Goal: Task Accomplishment & Management: Manage account settings

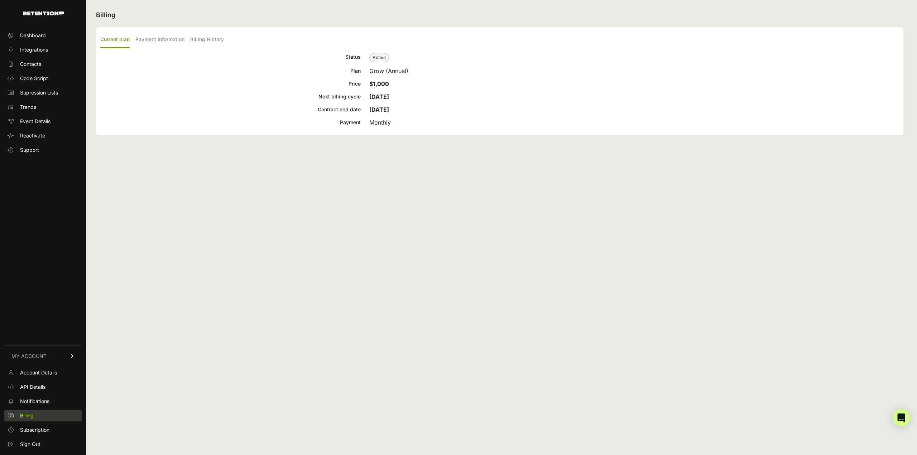
click at [37, 416] on link "Billing" at bounding box center [42, 415] width 77 height 11
click at [208, 41] on label "Billing History" at bounding box center [207, 40] width 34 height 17
click at [0, 0] on input "Billing History" at bounding box center [0, 0] width 0 height 0
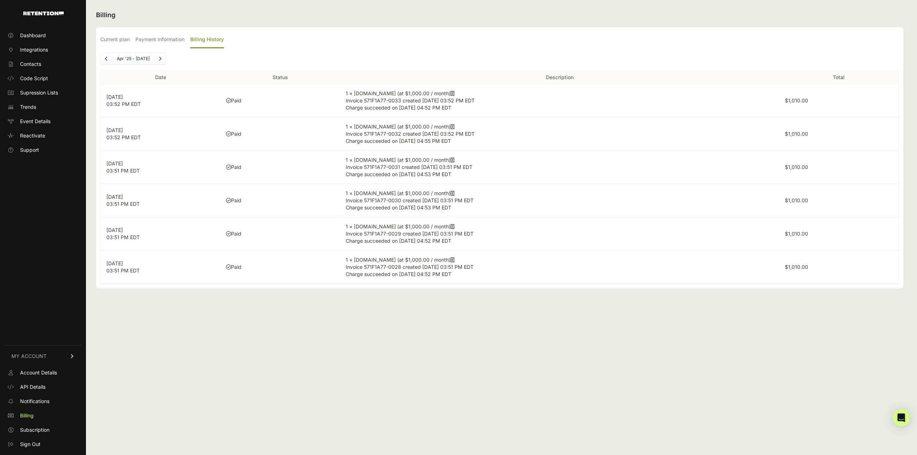
click at [451, 93] on icon at bounding box center [453, 93] width 4 height 5
click at [451, 94] on icon at bounding box center [453, 93] width 4 height 5
